Goal: Information Seeking & Learning: Learn about a topic

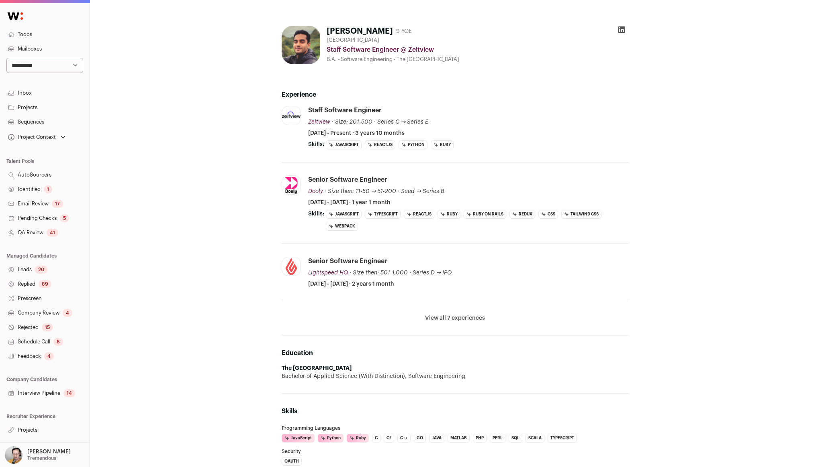
click at [470, 319] on button "View all 7 experiences" at bounding box center [455, 318] width 60 height 8
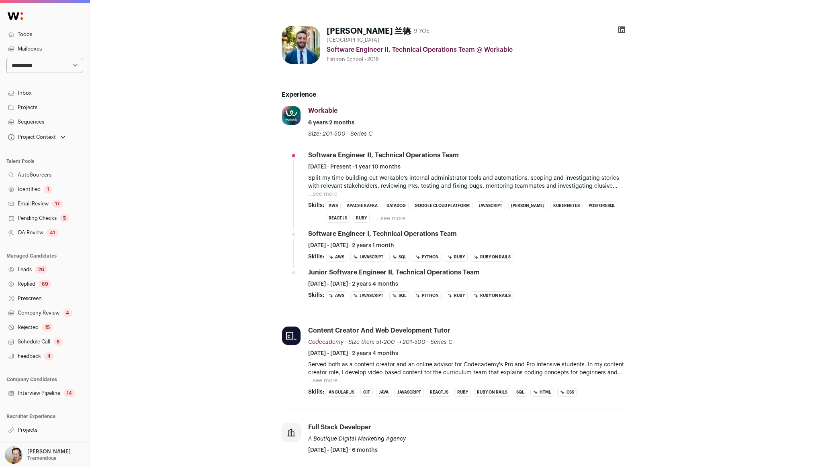
click at [394, 219] on button "...see more" at bounding box center [390, 219] width 29 height 8
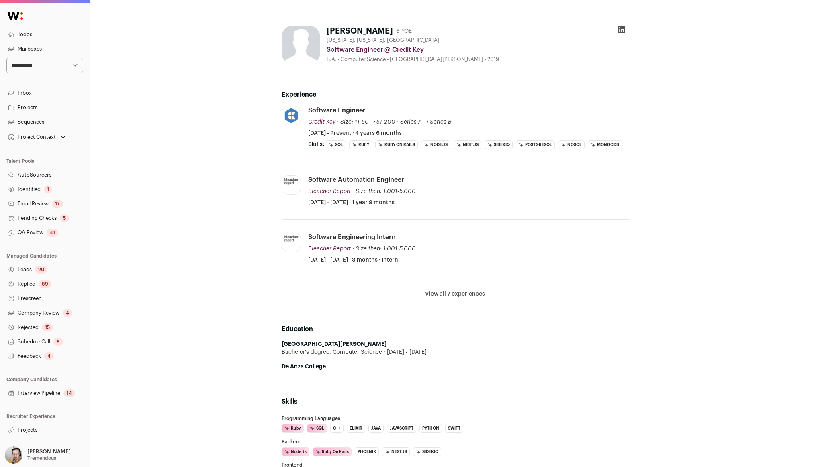
click at [622, 30] on icon at bounding box center [621, 30] width 8 height 8
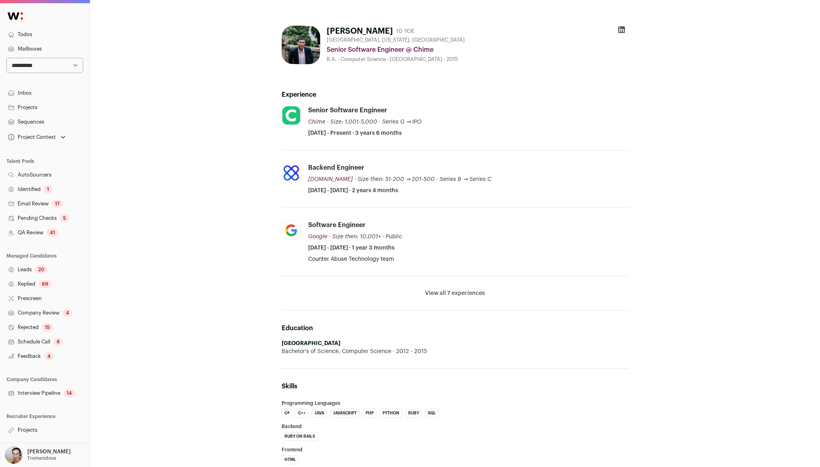
scroll to position [27, 0]
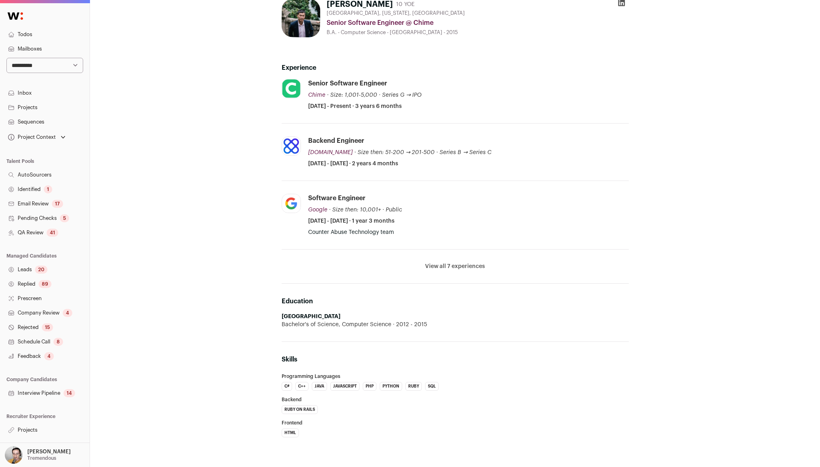
click at [470, 265] on button "View all 7 experiences" at bounding box center [455, 267] width 60 height 8
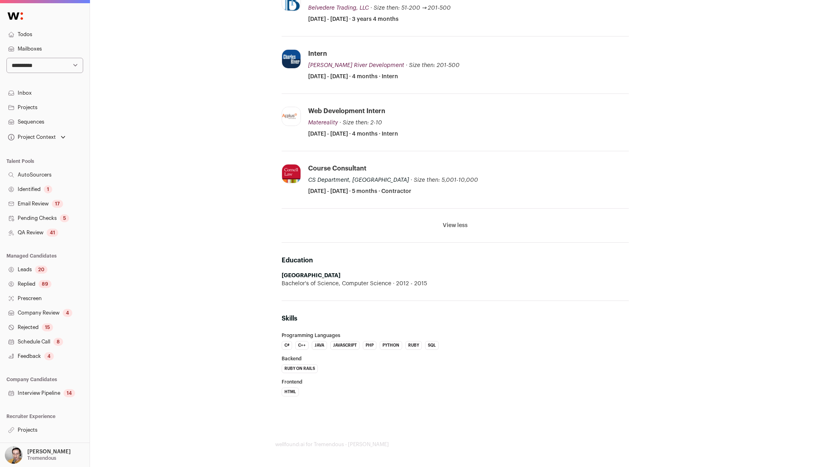
scroll to position [0, 0]
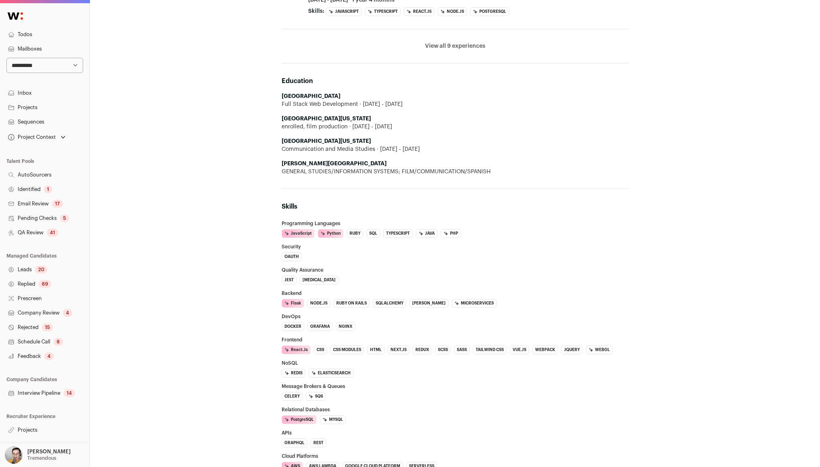
scroll to position [819, 0]
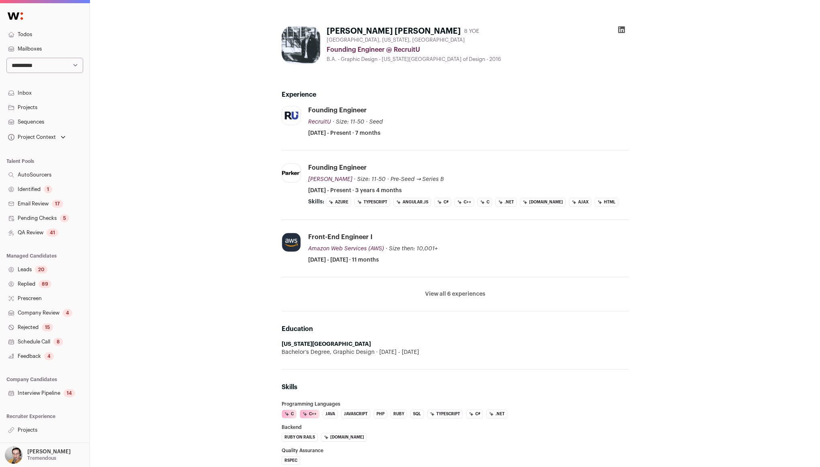
click at [456, 292] on button "View all 6 experiences" at bounding box center [455, 294] width 60 height 8
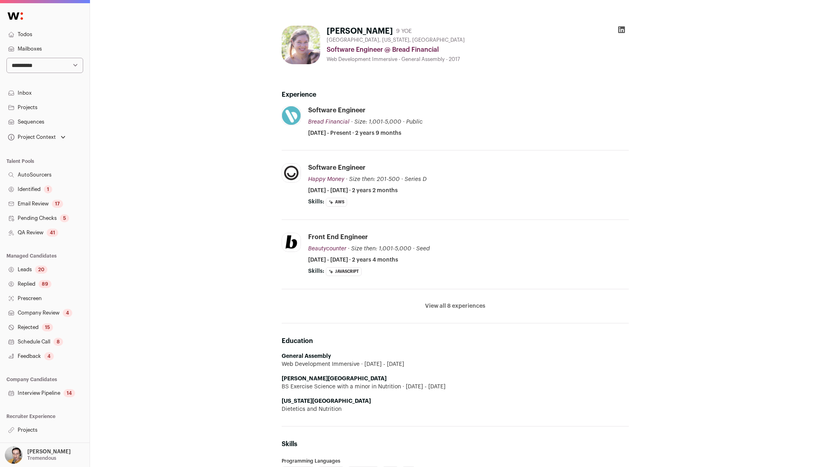
click at [172, 214] on div "Geraldine Morales 9 YOE Miami, Florida, United States Software Engineer @ Bread…" at bounding box center [455, 355] width 730 height 710
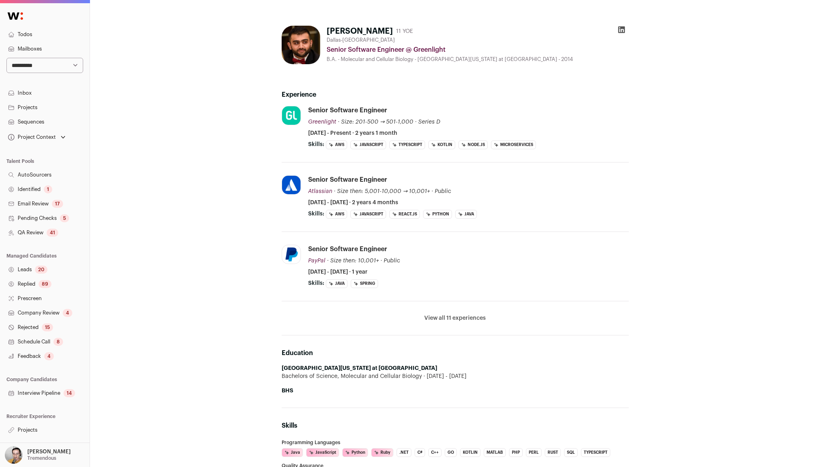
click at [455, 330] on li "View all 11 experiences View less" at bounding box center [455, 319] width 347 height 34
click at [456, 327] on li "View all 11 experiences View less" at bounding box center [455, 319] width 347 height 34
click at [458, 321] on button "View all 11 experiences" at bounding box center [454, 318] width 61 height 8
click at [0, 0] on div "Software Engineer Grubhub Grubhub grubhub.com Add to company list Public / Priv…" at bounding box center [0, 0] width 0 height 0
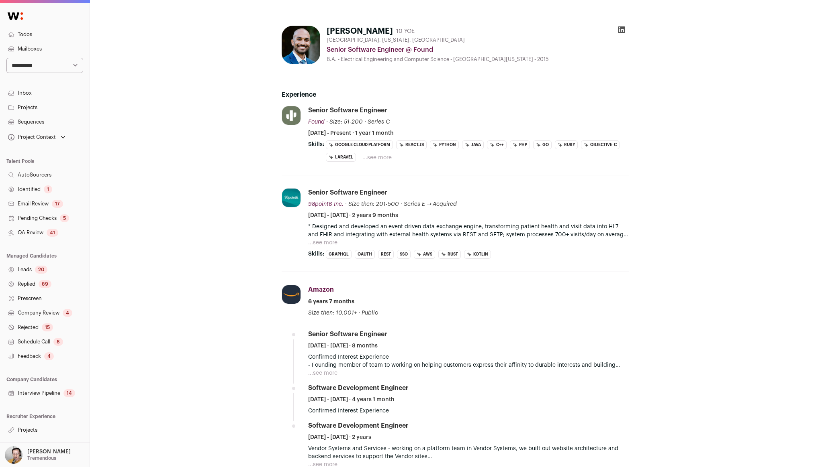
click at [375, 156] on button "...see more" at bounding box center [376, 158] width 29 height 8
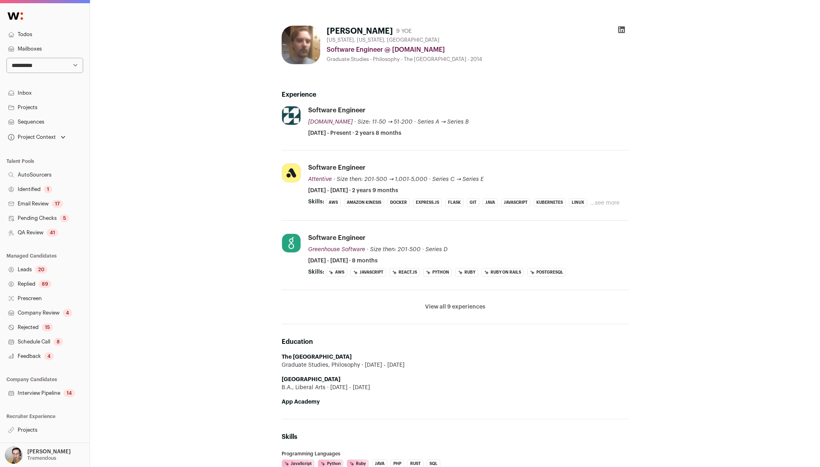
click at [450, 302] on li "View all 9 experiences View less" at bounding box center [455, 307] width 347 height 34
click at [448, 304] on button "View all 9 experiences" at bounding box center [455, 307] width 60 height 8
click at [461, 309] on button "View all 9 experiences" at bounding box center [455, 307] width 60 height 8
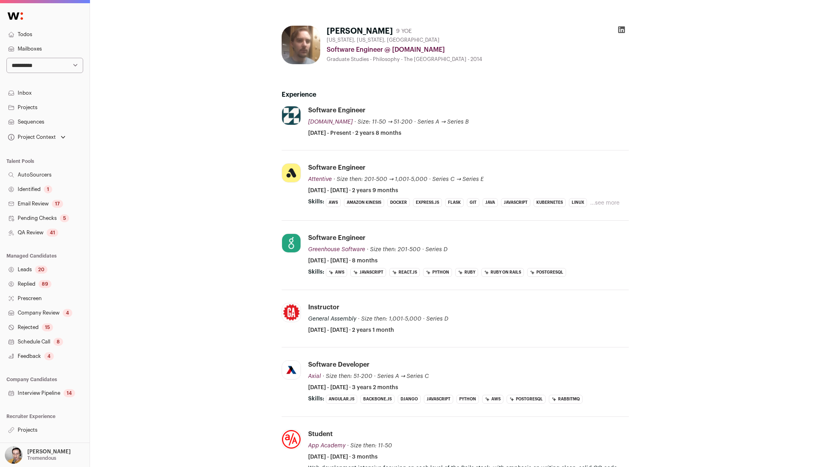
scroll to position [180, 0]
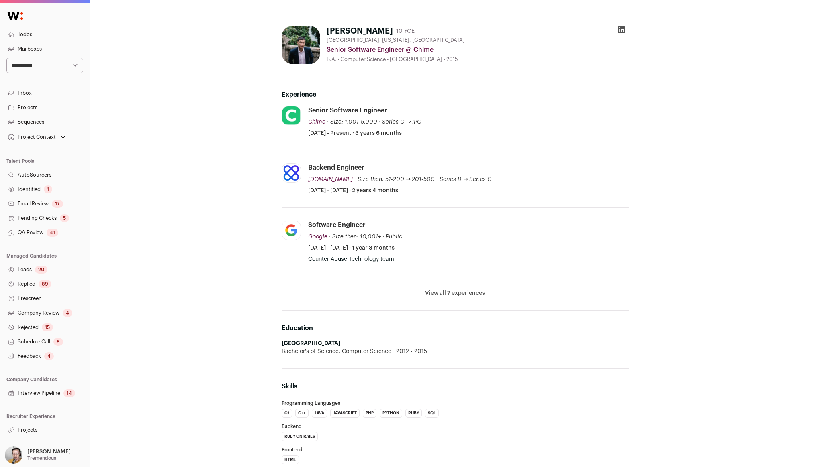
click at [460, 293] on button "View all 7 experiences" at bounding box center [455, 294] width 60 height 8
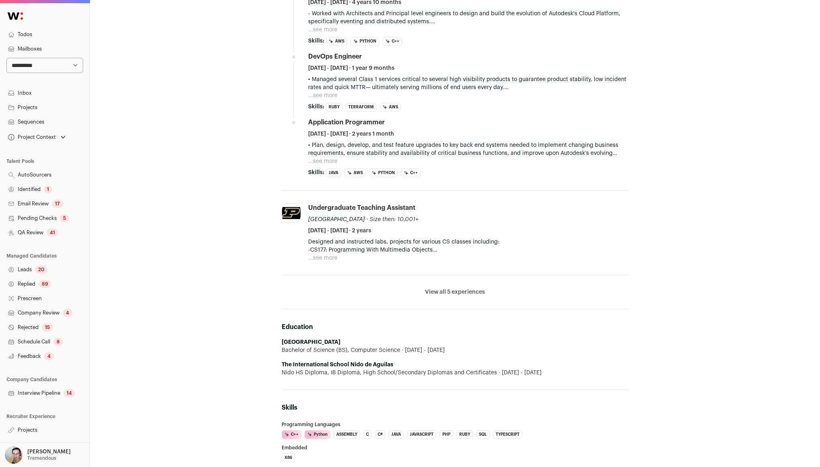
scroll to position [267, 0]
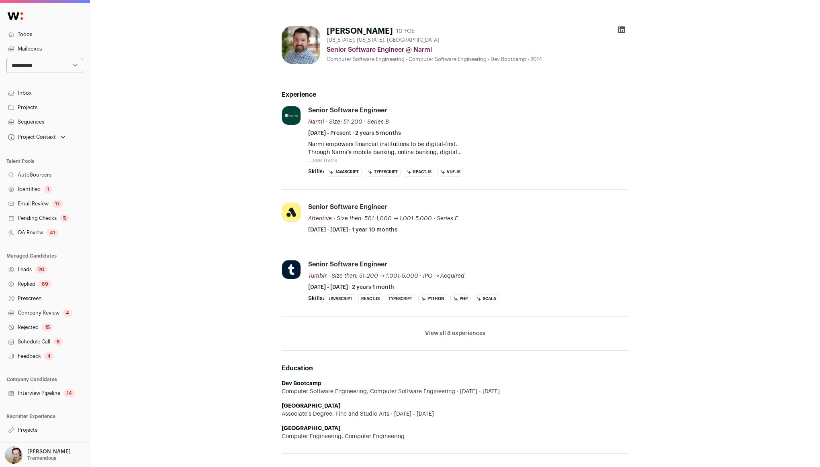
click at [439, 336] on button "View all 8 experiences" at bounding box center [455, 334] width 60 height 8
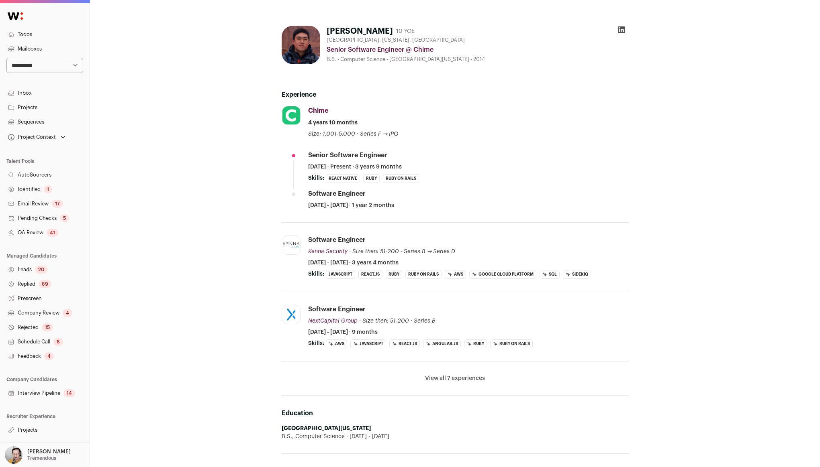
scroll to position [5, 0]
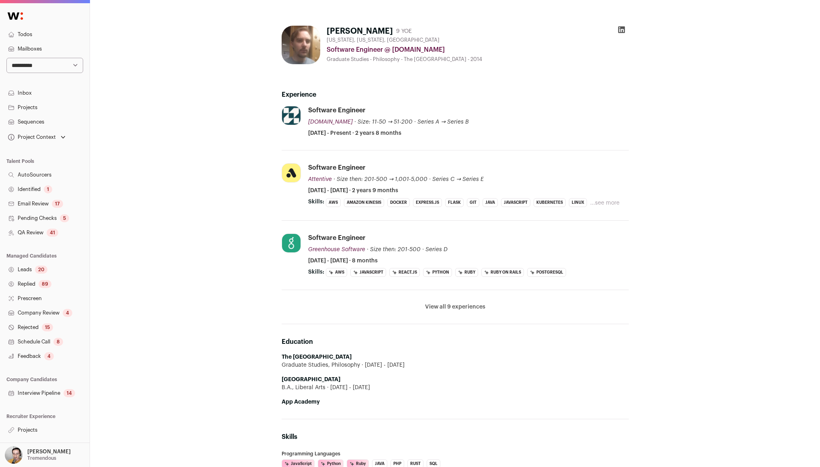
click at [607, 204] on button "...see more" at bounding box center [604, 203] width 29 height 8
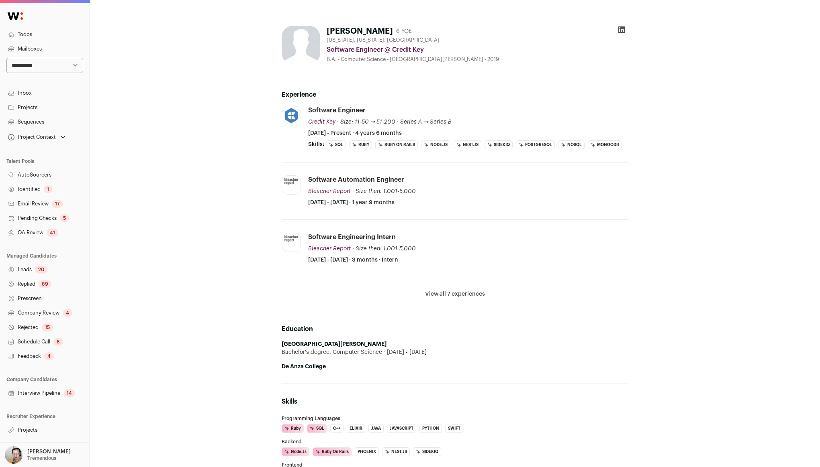
click at [454, 296] on button "View all 7 experiences" at bounding box center [455, 294] width 60 height 8
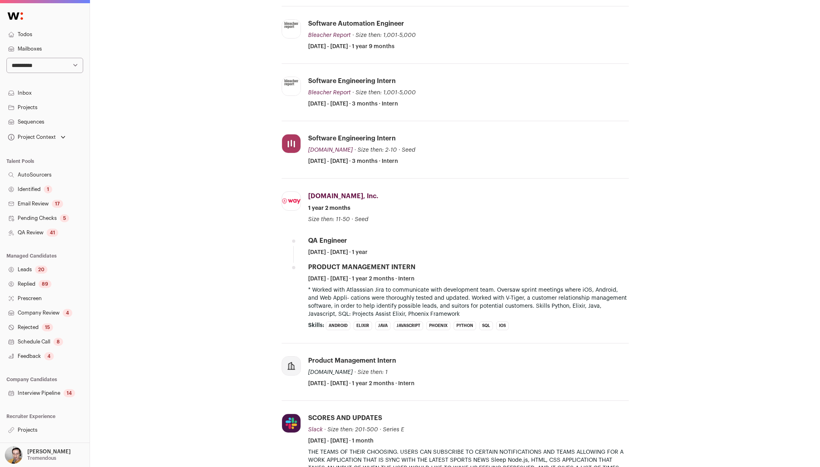
scroll to position [294, 0]
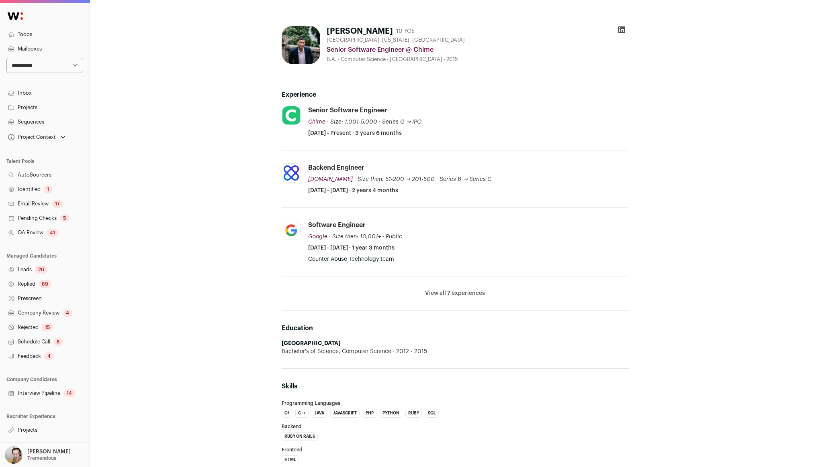
click at [464, 292] on button "View all 7 experiences" at bounding box center [455, 294] width 60 height 8
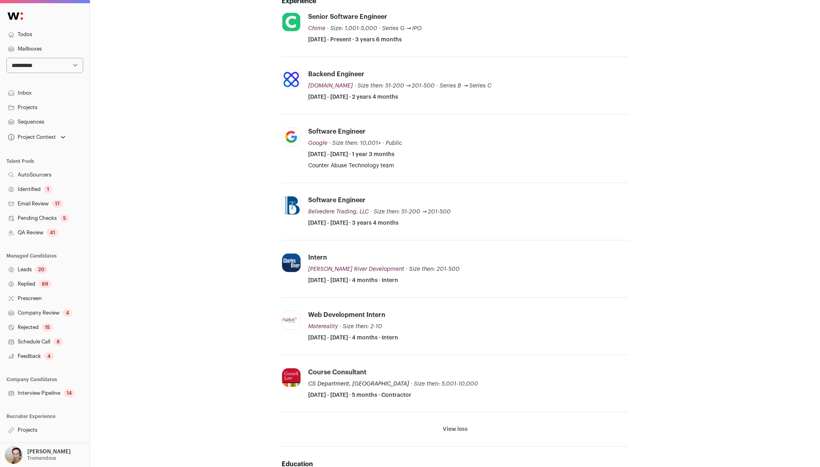
scroll to position [298, 0]
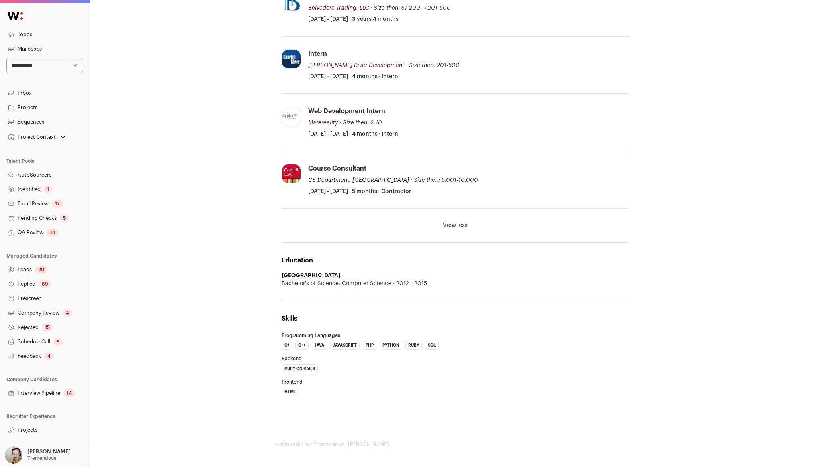
click at [226, 202] on div "Ray Weng 10 YOE Austin, Texas, United States Senior Software Engineer @ Chime B…" at bounding box center [455, 85] width 482 height 726
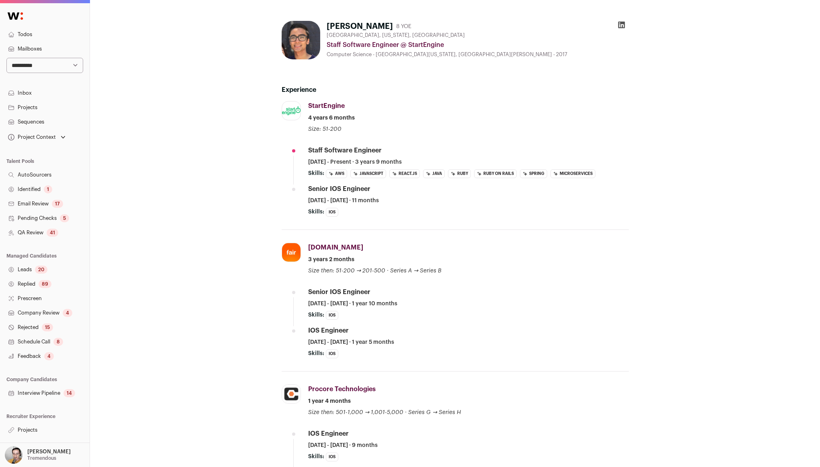
scroll to position [10, 0]
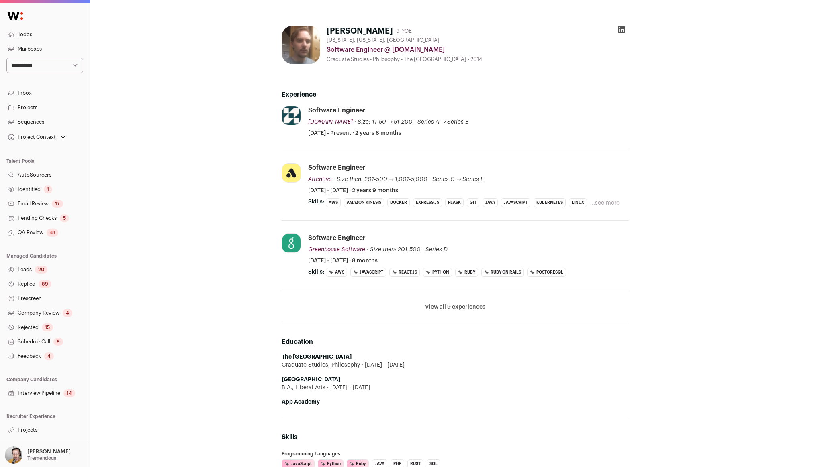
click at [462, 308] on button "View all 9 experiences" at bounding box center [455, 307] width 60 height 8
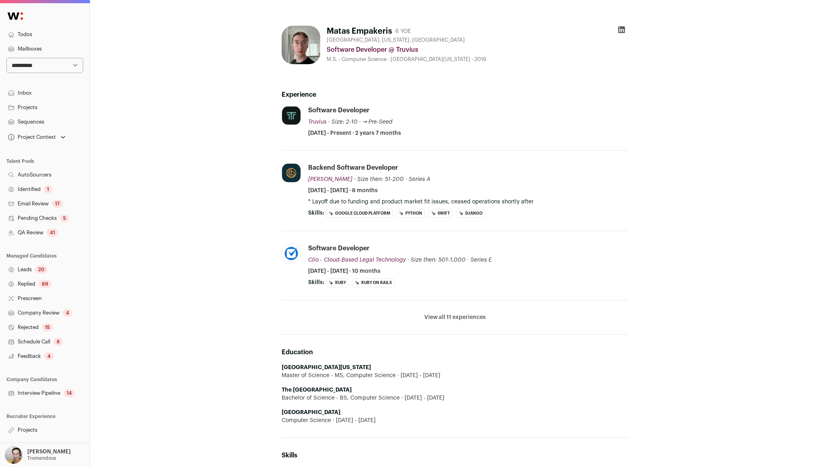
click at [462, 320] on button "View all 11 experiences" at bounding box center [454, 318] width 61 height 8
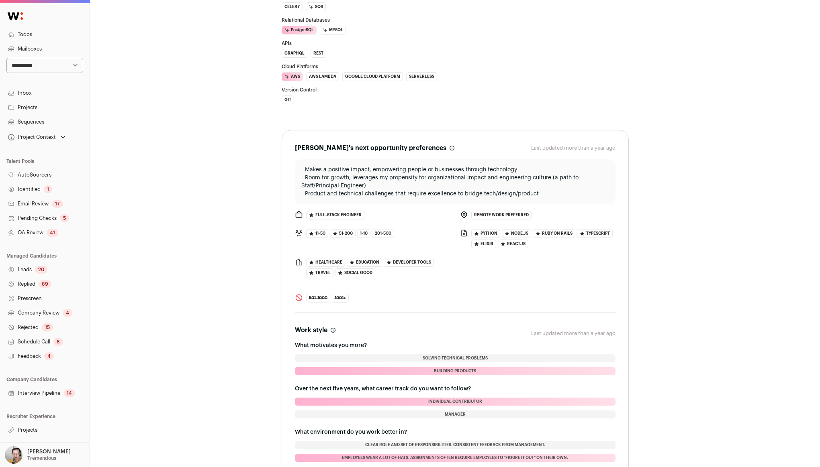
scroll to position [429, 0]
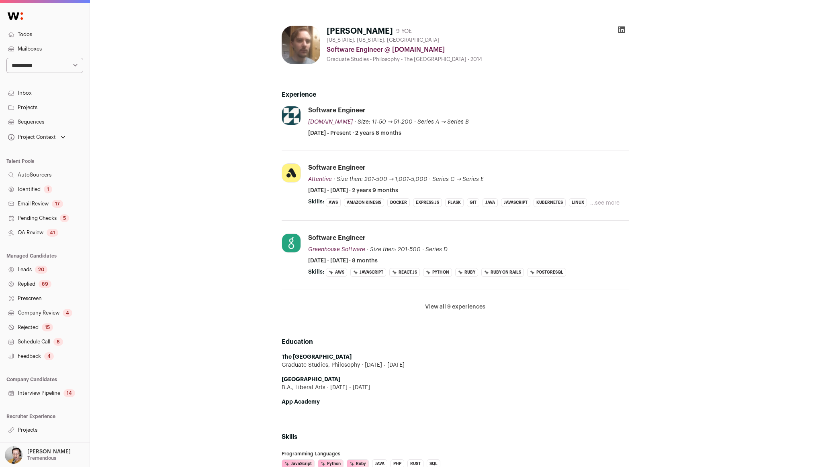
click at [377, 262] on span "September 2019 - April 2020 · 8 months" at bounding box center [342, 261] width 69 height 8
click at [462, 310] on button "View all 9 experiences" at bounding box center [455, 307] width 60 height 8
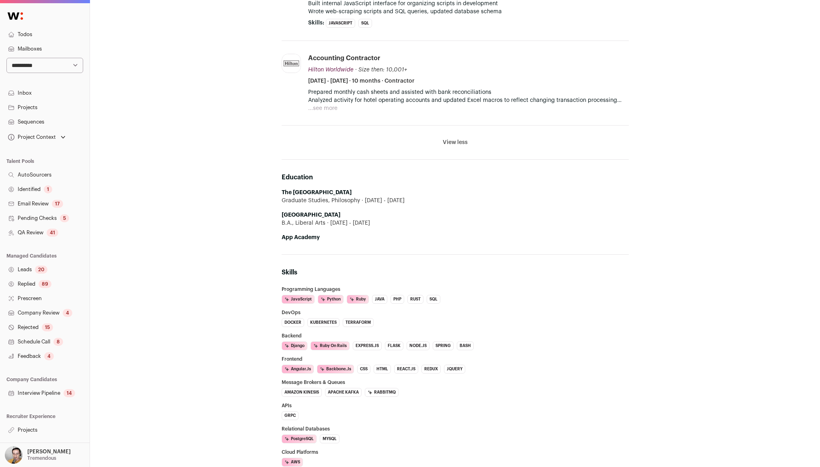
scroll to position [693, 0]
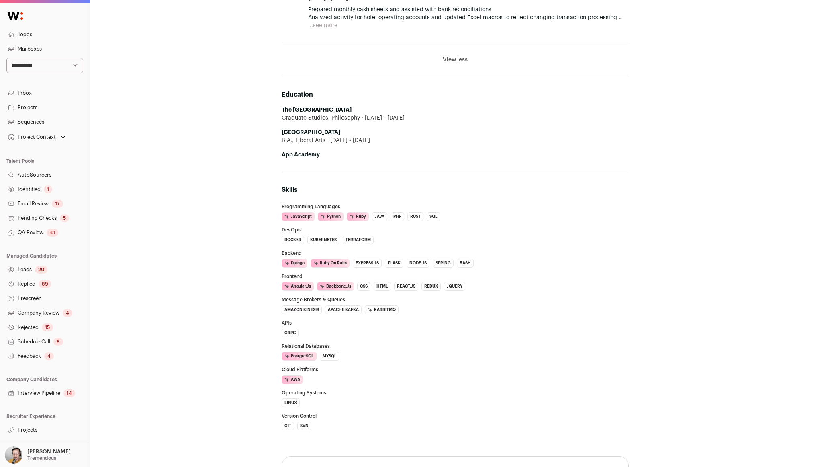
click at [153, 200] on div "Drake Talley 9 YOE New York, New York, United States Software Engineer @ Setpoi…" at bounding box center [455, 59] width 730 height 1504
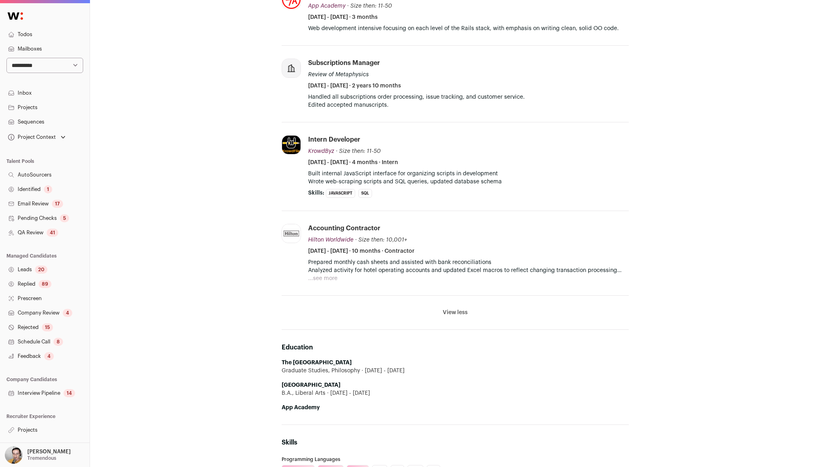
scroll to position [0, 0]
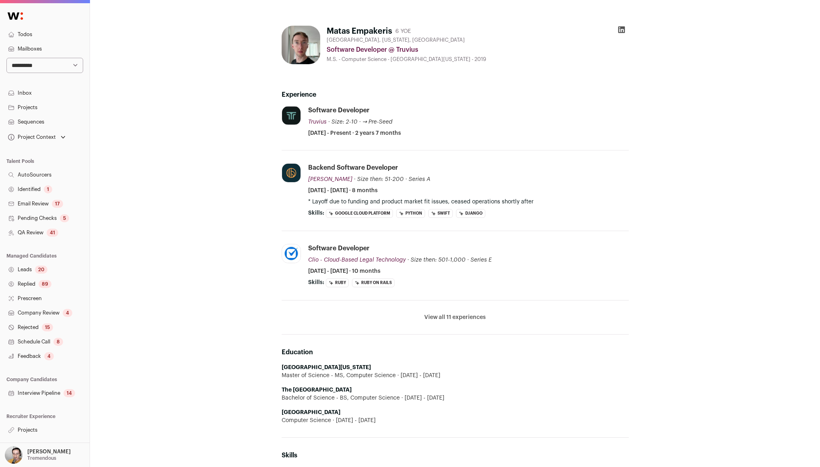
click at [475, 320] on button "View all 11 experiences" at bounding box center [454, 318] width 61 height 8
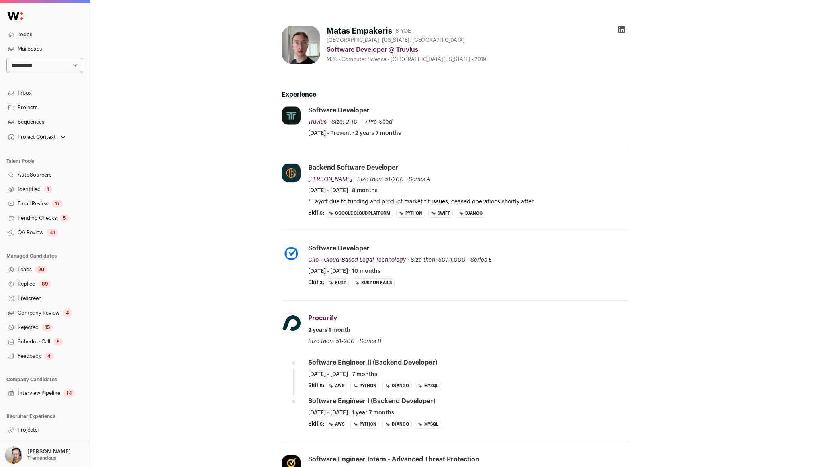
scroll to position [277, 0]
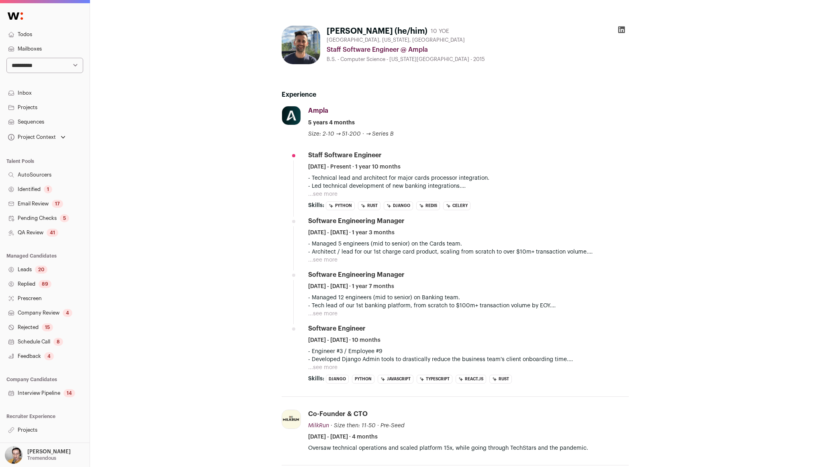
click at [286, 202] on li "Ampla getampla.com Add to company list Public / Private Private Valuation Unkno…" at bounding box center [455, 251] width 347 height 291
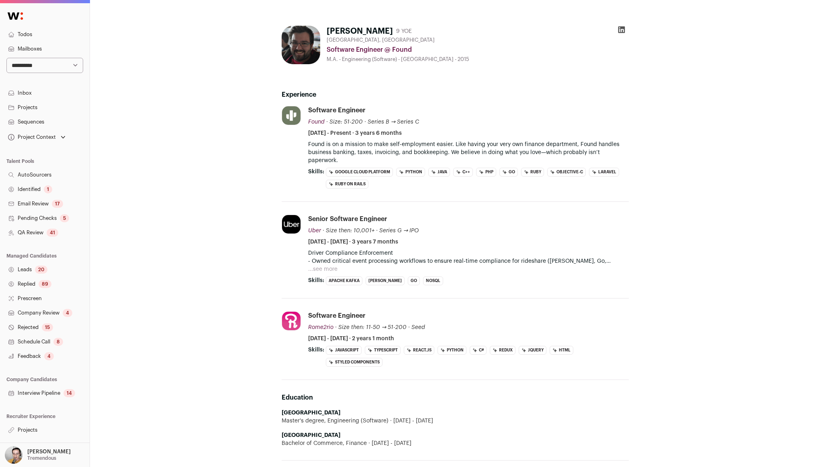
scroll to position [4, 0]
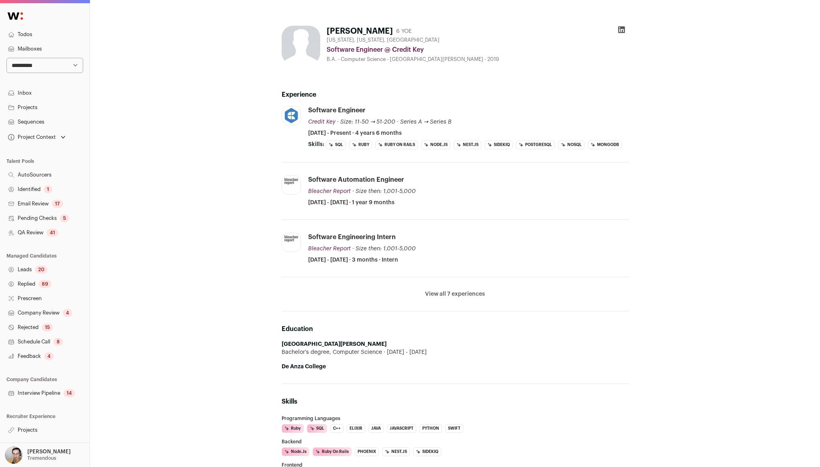
click at [621, 27] on icon at bounding box center [621, 30] width 7 height 7
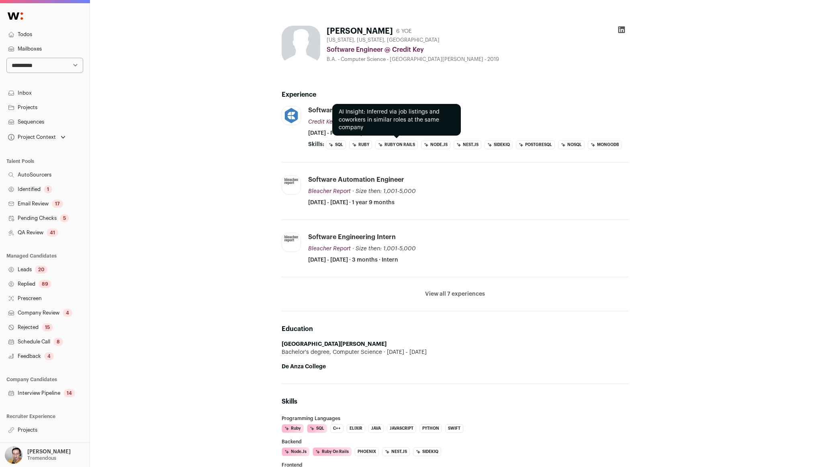
click at [400, 143] on li "Ruby on Rails" at bounding box center [396, 145] width 43 height 9
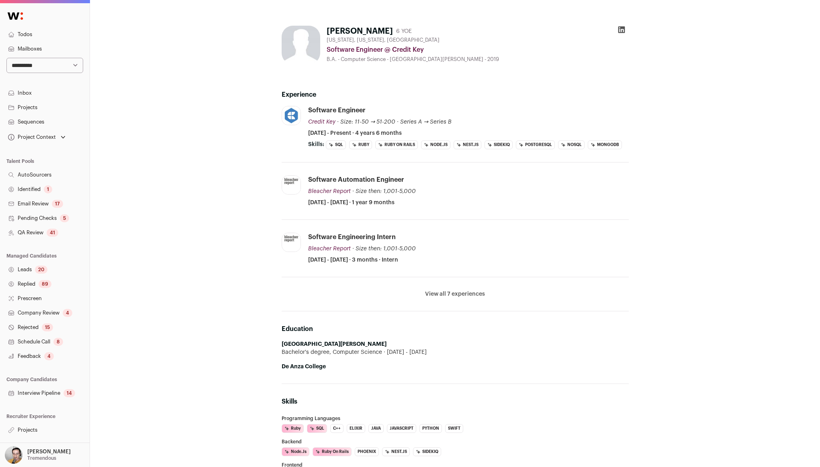
click at [620, 29] on icon at bounding box center [621, 30] width 8 height 8
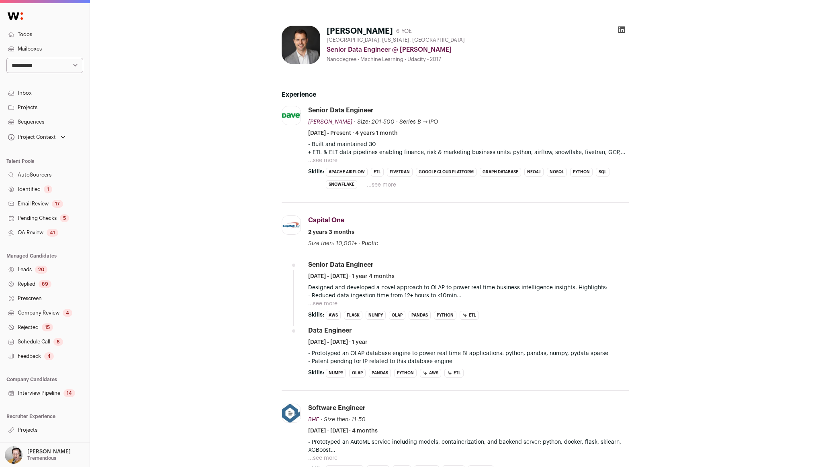
click at [384, 186] on button "...see more" at bounding box center [381, 185] width 29 height 8
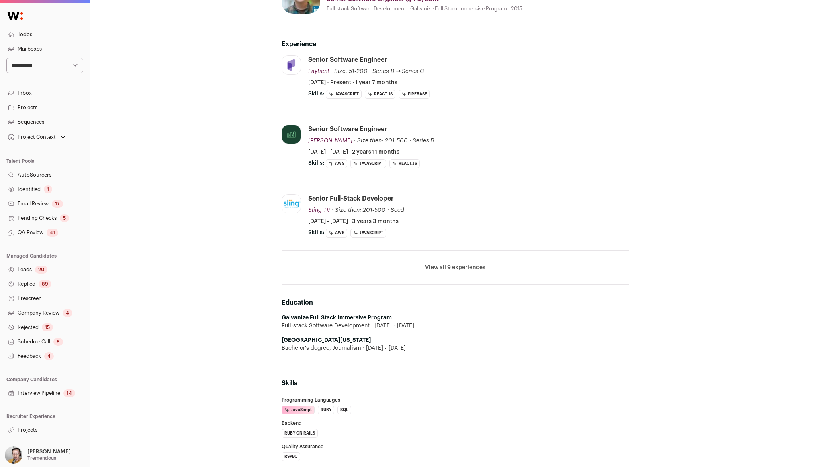
scroll to position [47, 0]
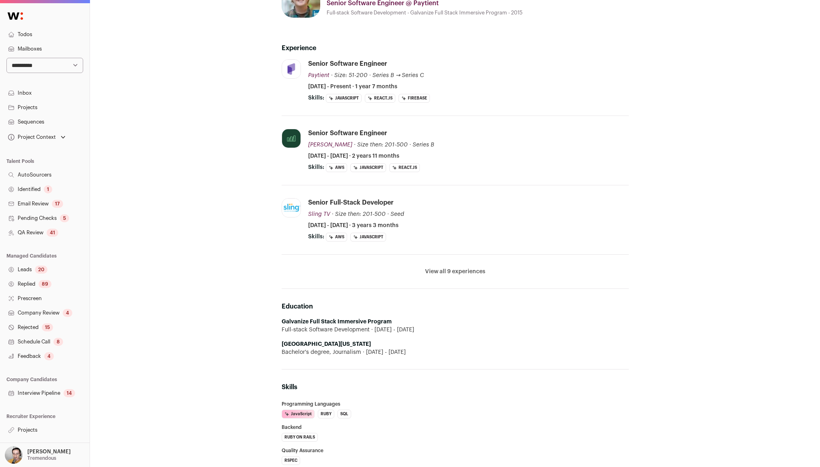
click at [461, 272] on button "View all 9 experiences" at bounding box center [455, 272] width 60 height 8
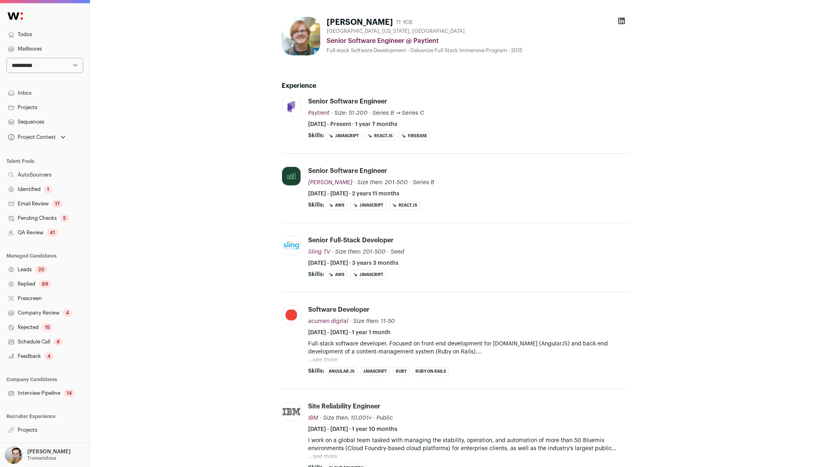
scroll to position [1, 0]
